Goal: Task Accomplishment & Management: Manage account settings

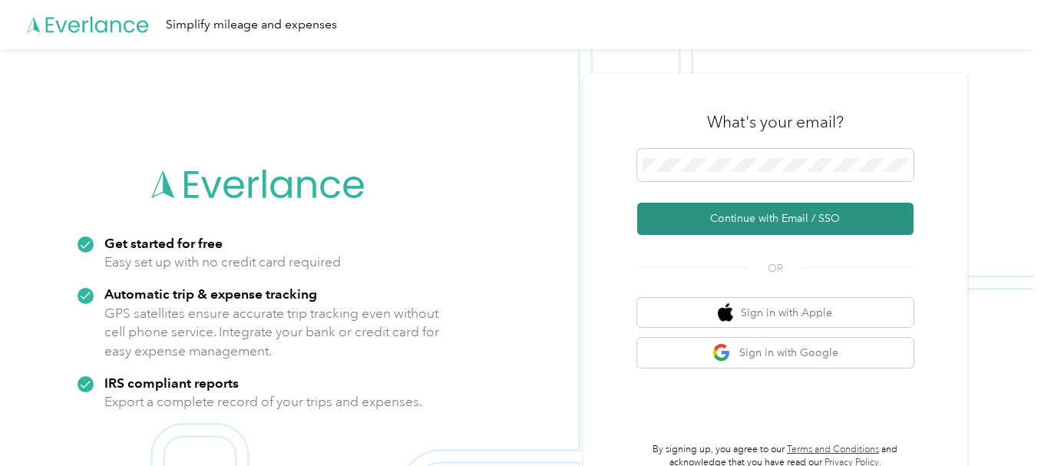
click at [760, 220] on button "Continue with Email / SSO" at bounding box center [775, 219] width 276 height 32
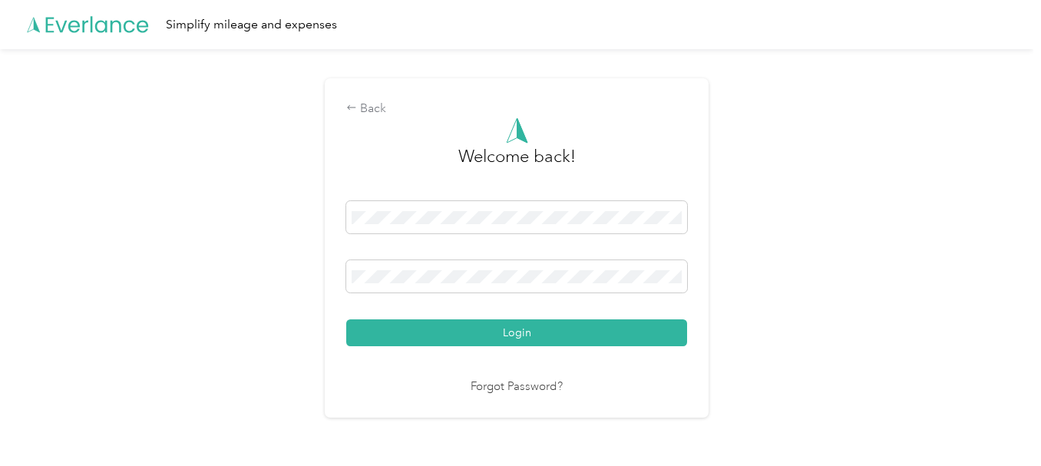
click at [548, 339] on button "Login" at bounding box center [516, 333] width 341 height 27
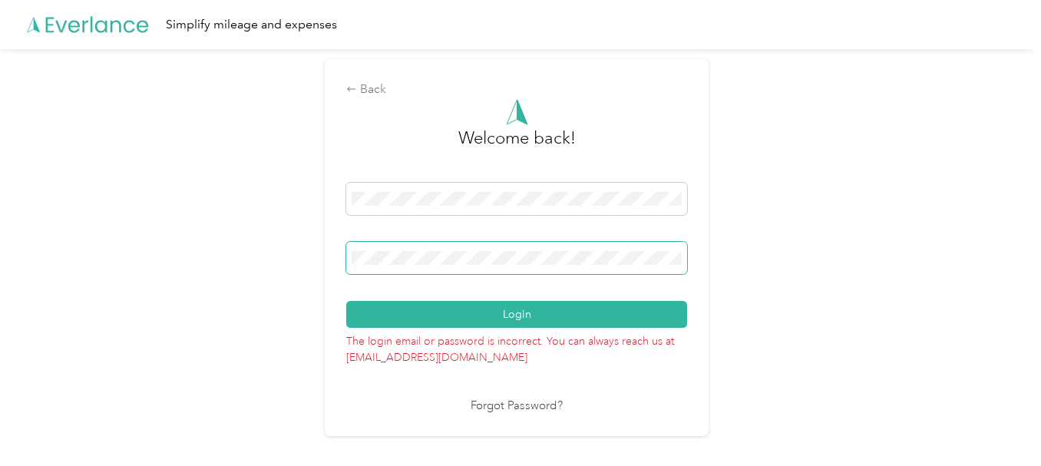
click at [328, 250] on div "Back Welcome back! Login The login email or password is incorrect. You can alwa…" at bounding box center [517, 254] width 1034 height 410
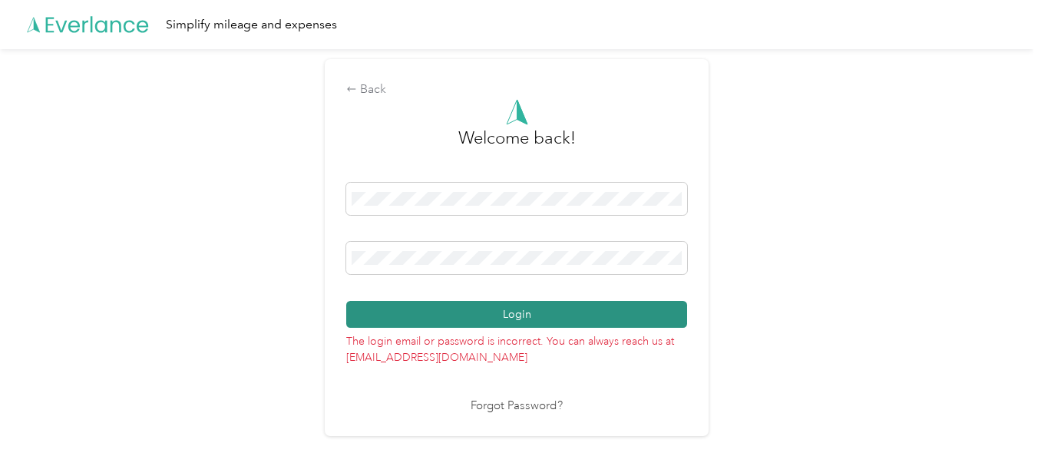
click at [488, 311] on button "Login" at bounding box center [516, 314] width 341 height 27
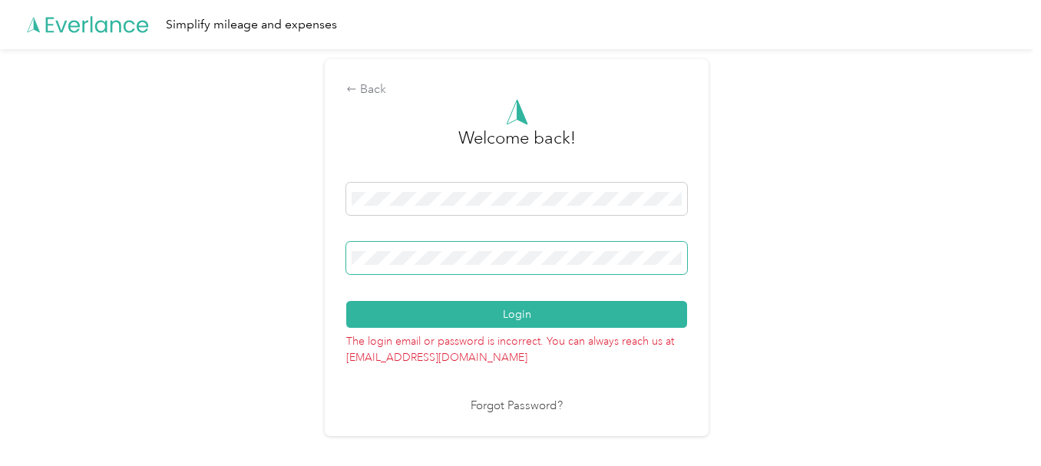
click at [310, 241] on div "Back Welcome back! Login The login email or password is incorrect. You can alwa…" at bounding box center [517, 254] width 1034 height 410
click at [508, 310] on button "Login" at bounding box center [516, 314] width 341 height 27
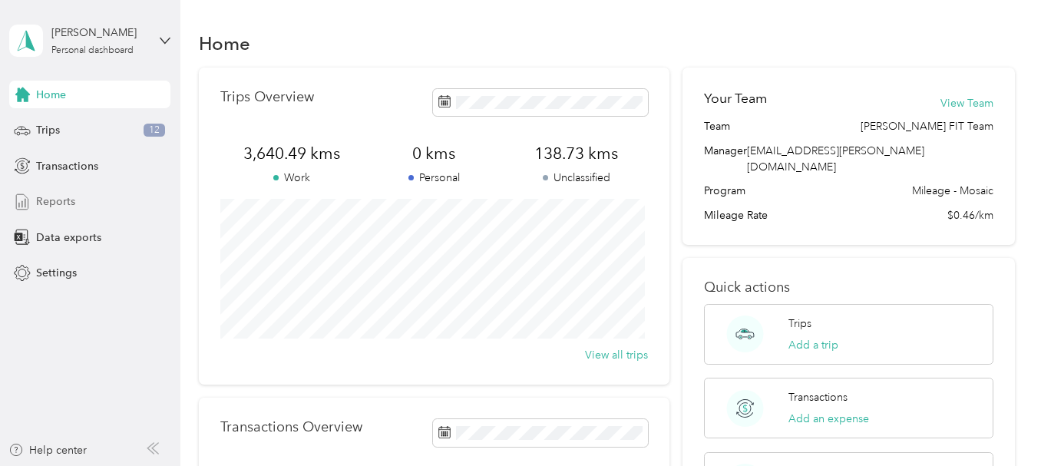
click at [49, 197] on span "Reports" at bounding box center [55, 202] width 39 height 16
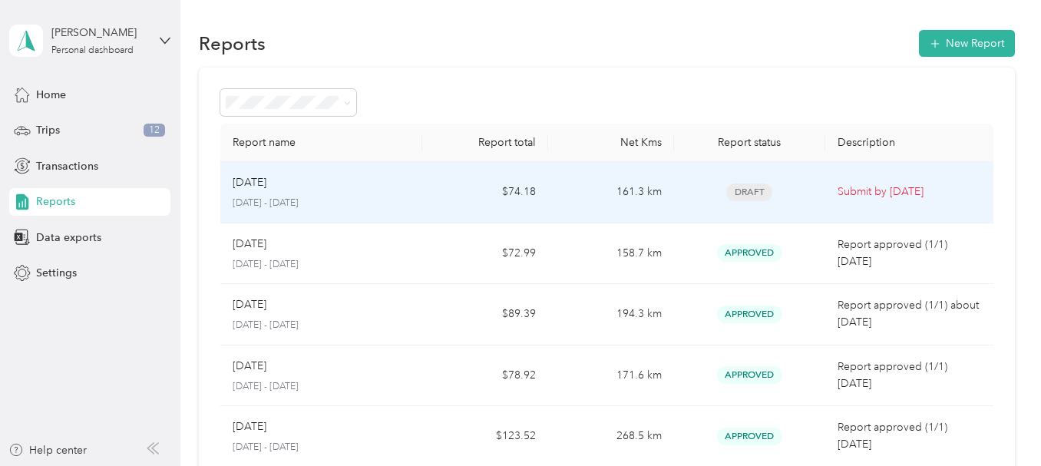
click at [857, 184] on p "Submit by [DATE]" at bounding box center [910, 192] width 144 height 17
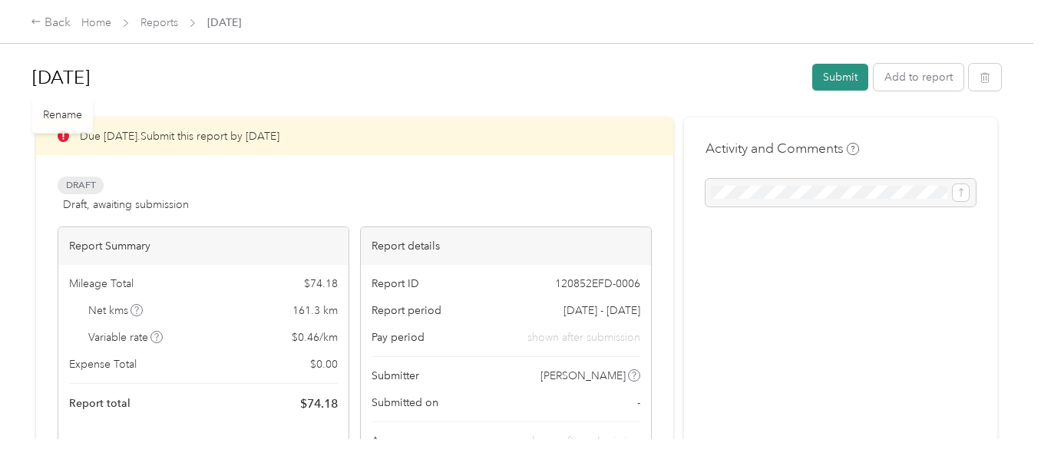
click at [830, 71] on button "Submit" at bounding box center [841, 77] width 56 height 27
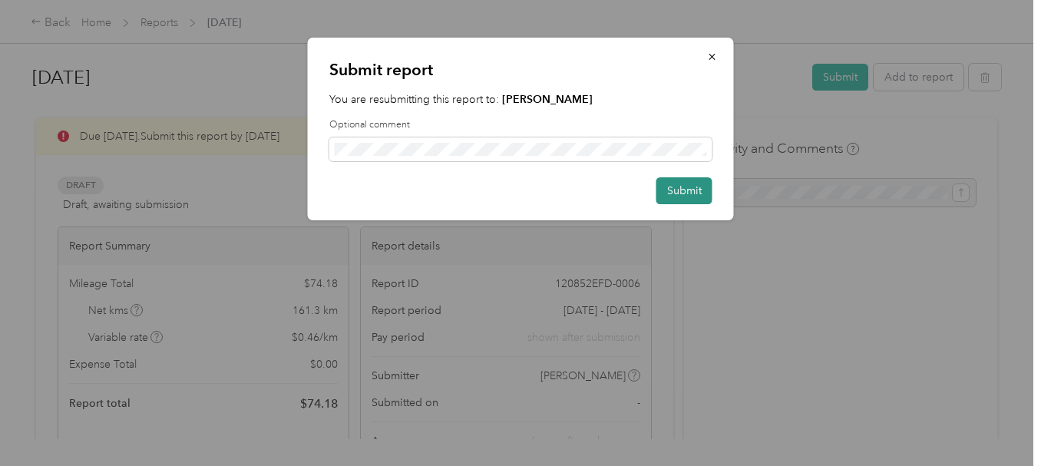
click at [685, 193] on button "Submit" at bounding box center [685, 190] width 56 height 27
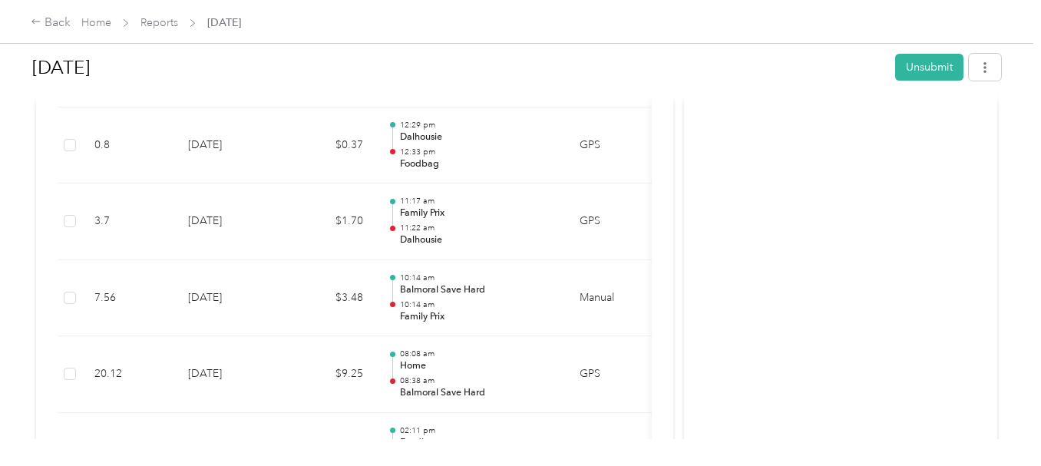
scroll to position [1408, 0]
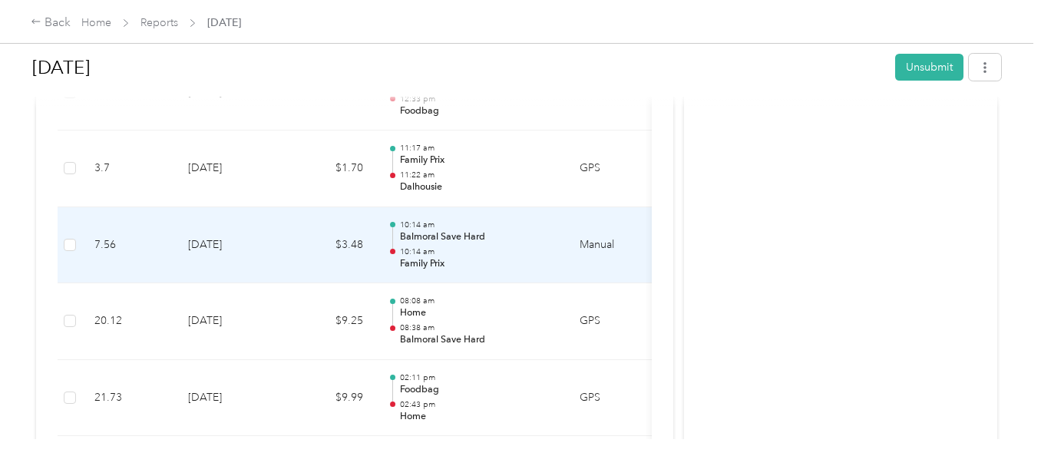
click at [525, 240] on p "Balmoral Save Hard" at bounding box center [477, 237] width 155 height 14
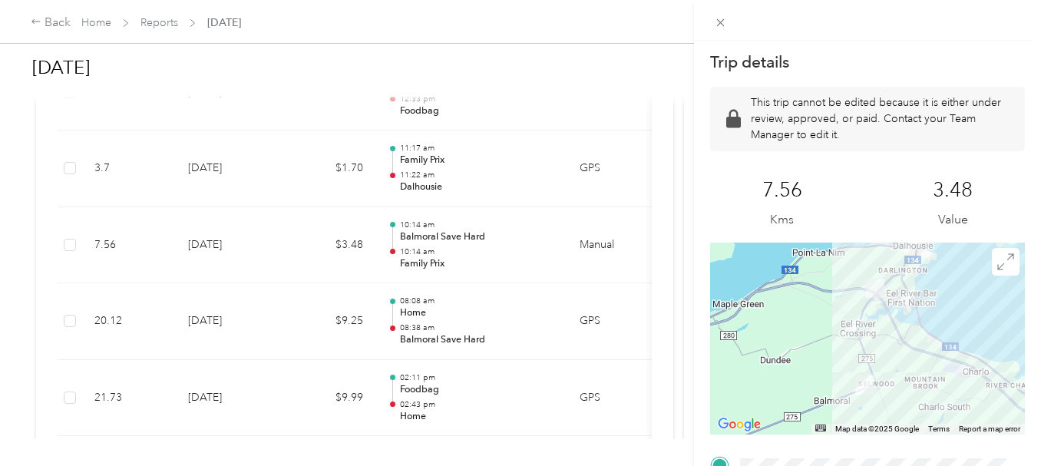
click at [41, 19] on div "Trip details This trip cannot be edited because it is either under review, appr…" at bounding box center [520, 233] width 1041 height 466
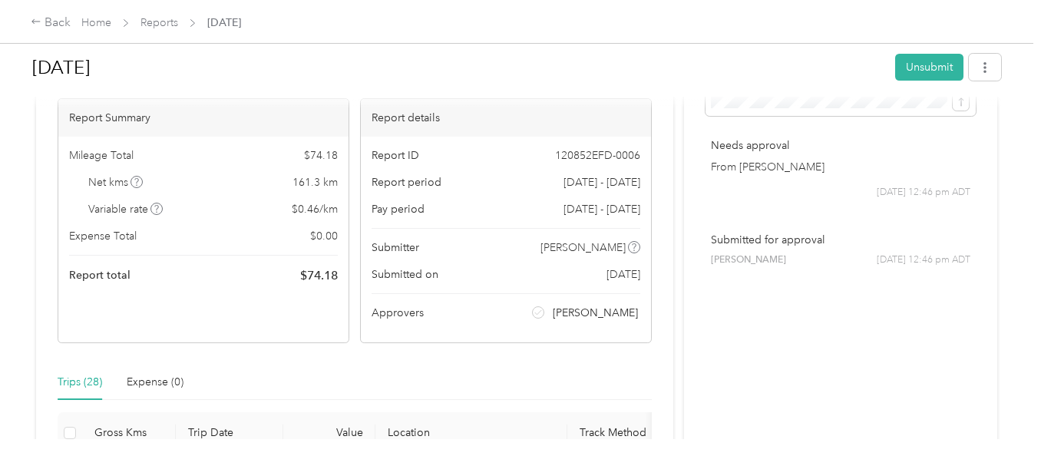
scroll to position [0, 0]
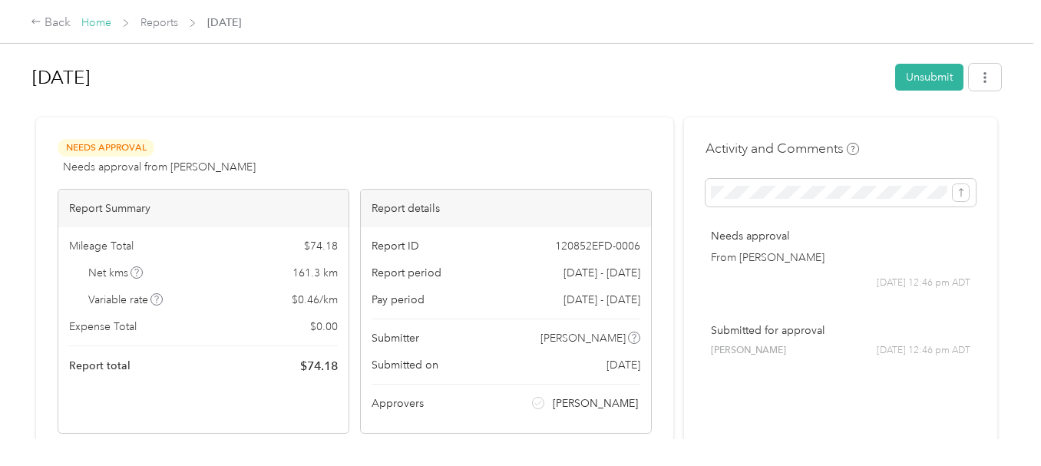
click at [101, 20] on link "Home" at bounding box center [96, 22] width 30 height 13
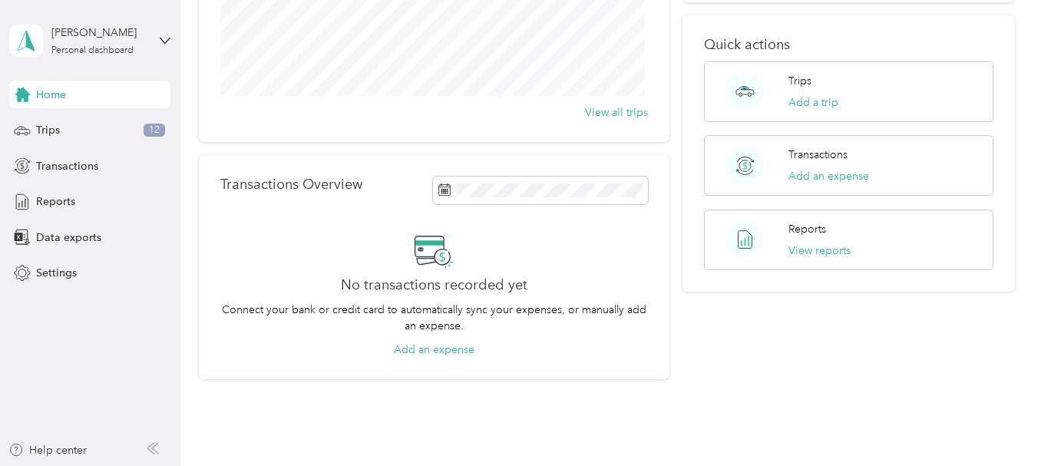
scroll to position [256, 0]
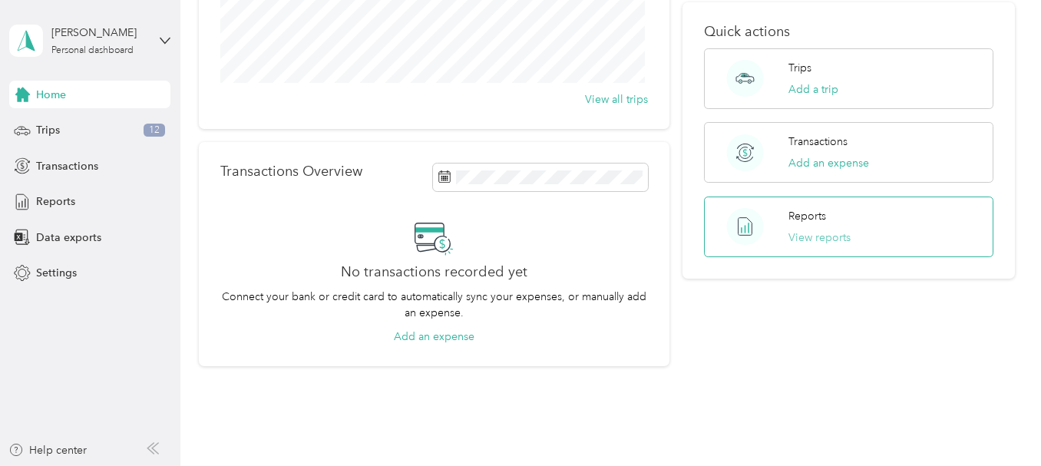
click at [810, 230] on button "View reports" at bounding box center [820, 238] width 62 height 16
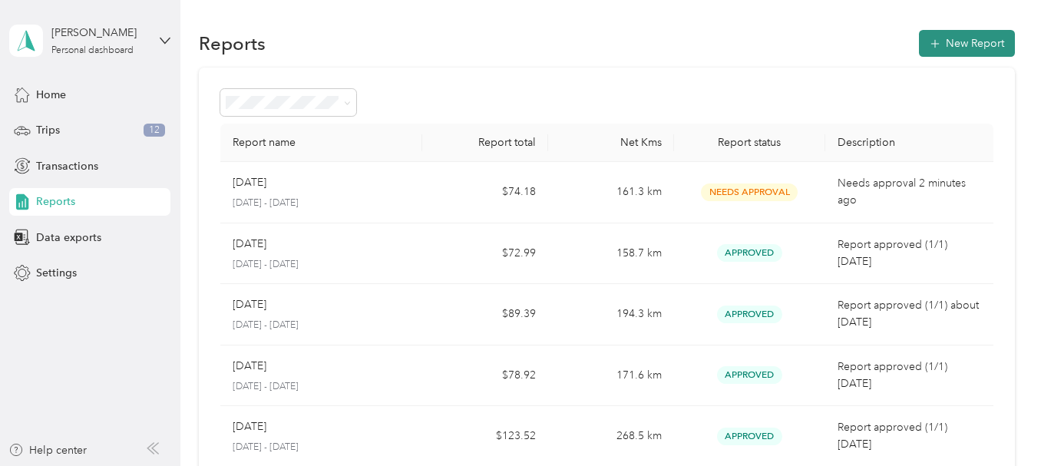
click at [953, 41] on button "New Report" at bounding box center [967, 43] width 96 height 27
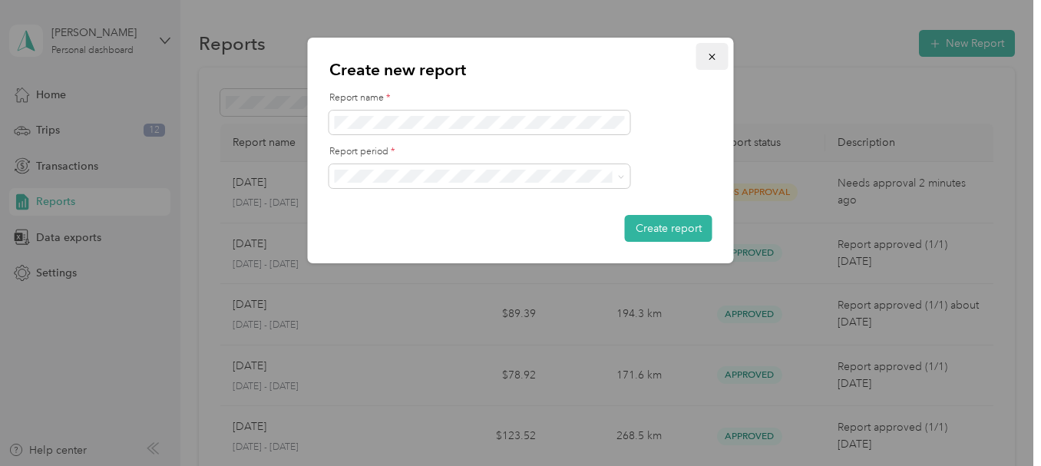
click at [714, 57] on icon "button" at bounding box center [712, 56] width 11 height 11
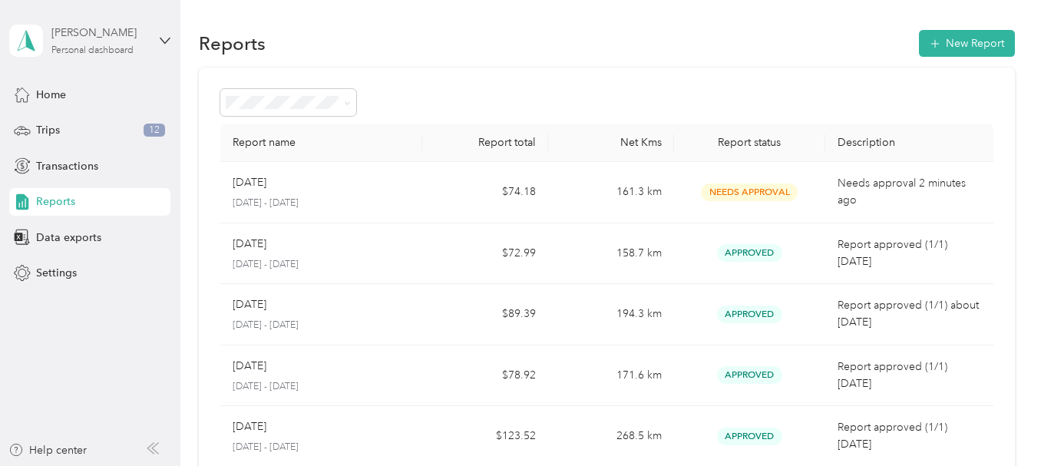
click at [53, 41] on div "[PERSON_NAME]" at bounding box center [99, 33] width 96 height 16
click at [58, 127] on div "Log out" at bounding box center [52, 122] width 59 height 16
